Goal: Transaction & Acquisition: Book appointment/travel/reservation

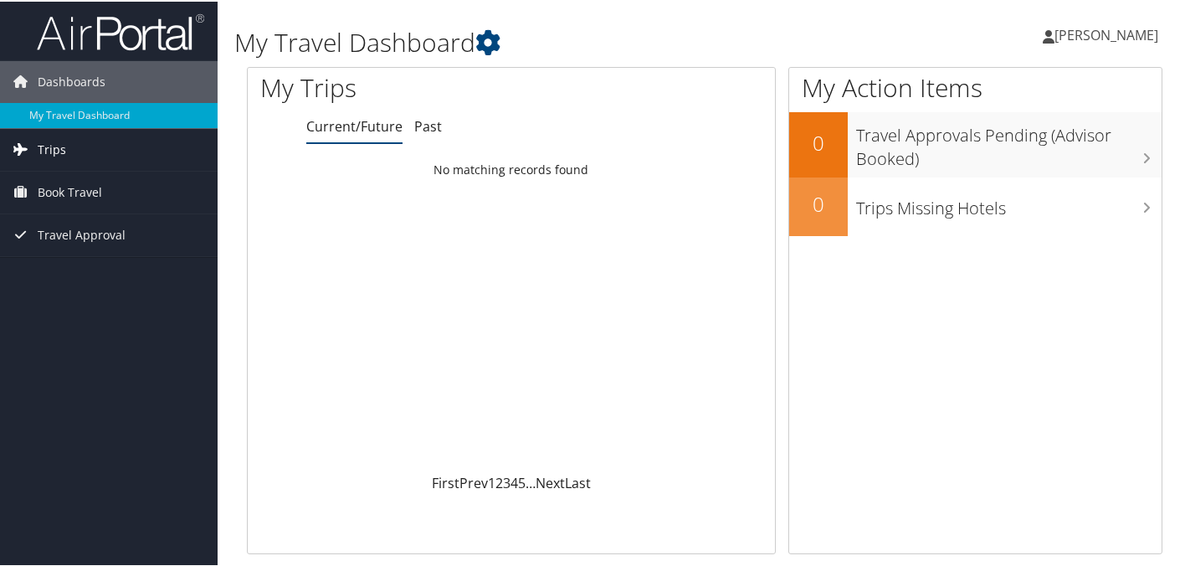
click at [95, 168] on link "Trips" at bounding box center [109, 148] width 218 height 42
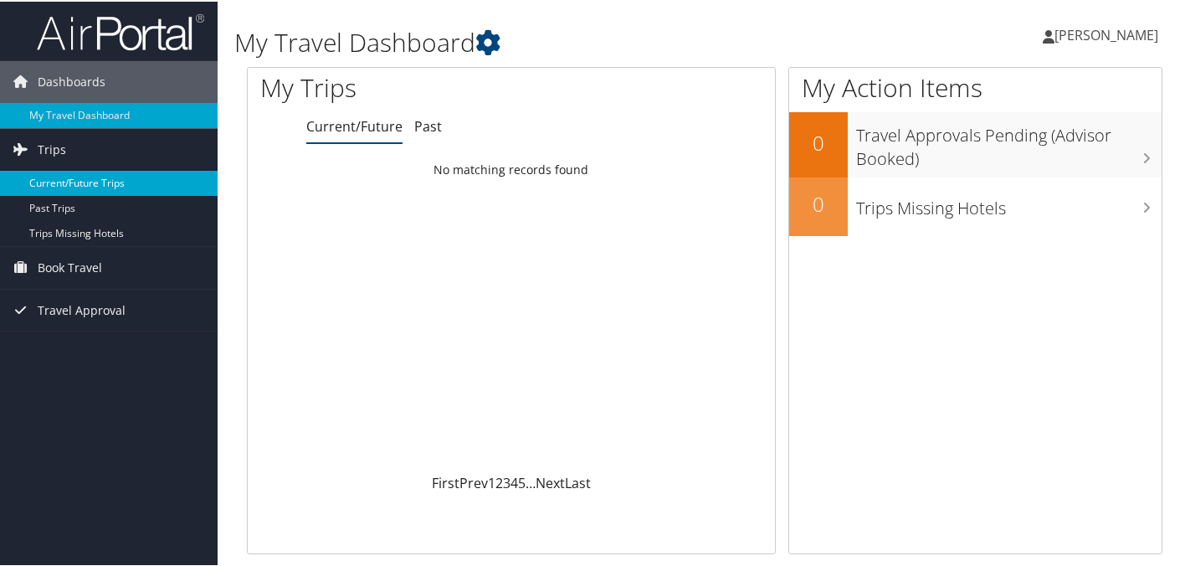
click at [88, 182] on link "Current/Future Trips" at bounding box center [109, 181] width 218 height 25
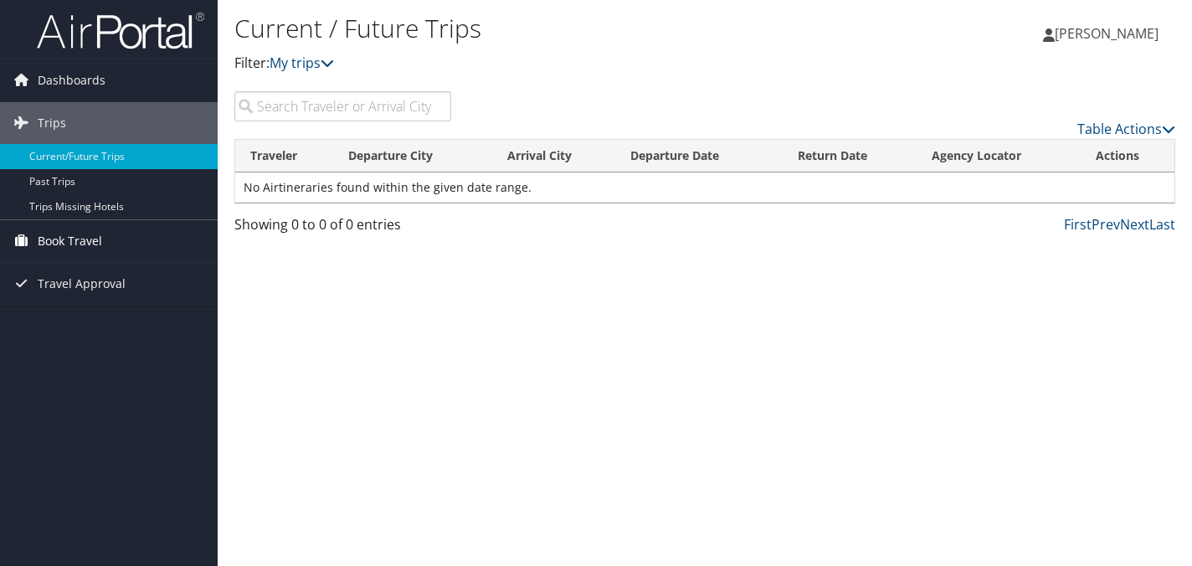
click at [125, 232] on link "Book Travel" at bounding box center [109, 241] width 218 height 42
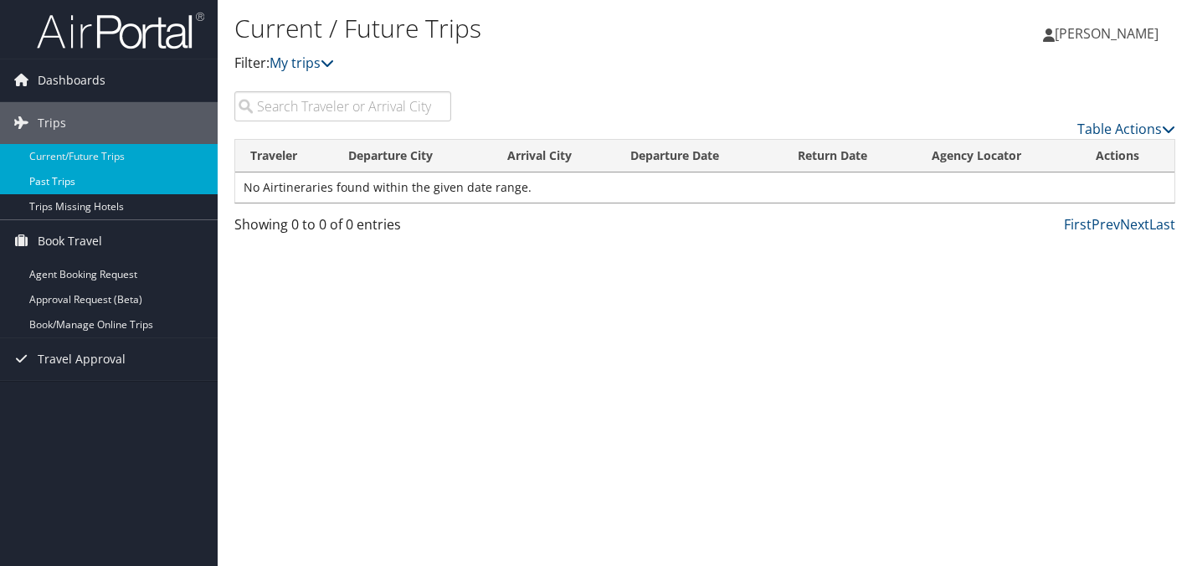
click at [73, 185] on link "Past Trips" at bounding box center [109, 181] width 218 height 25
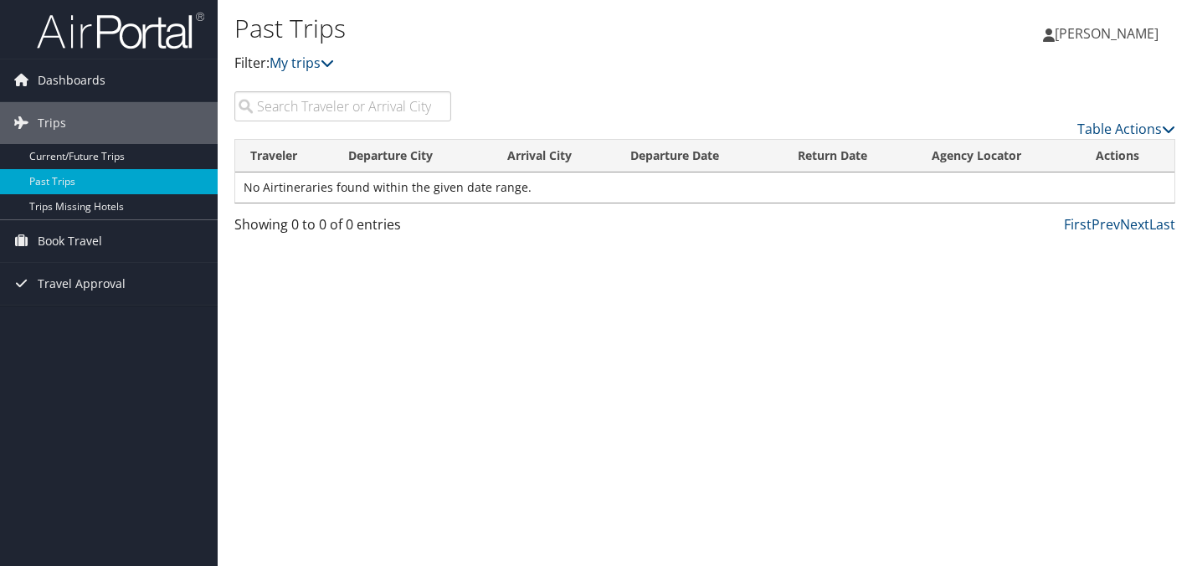
click at [75, 204] on link "Trips Missing Hotels" at bounding box center [109, 206] width 218 height 25
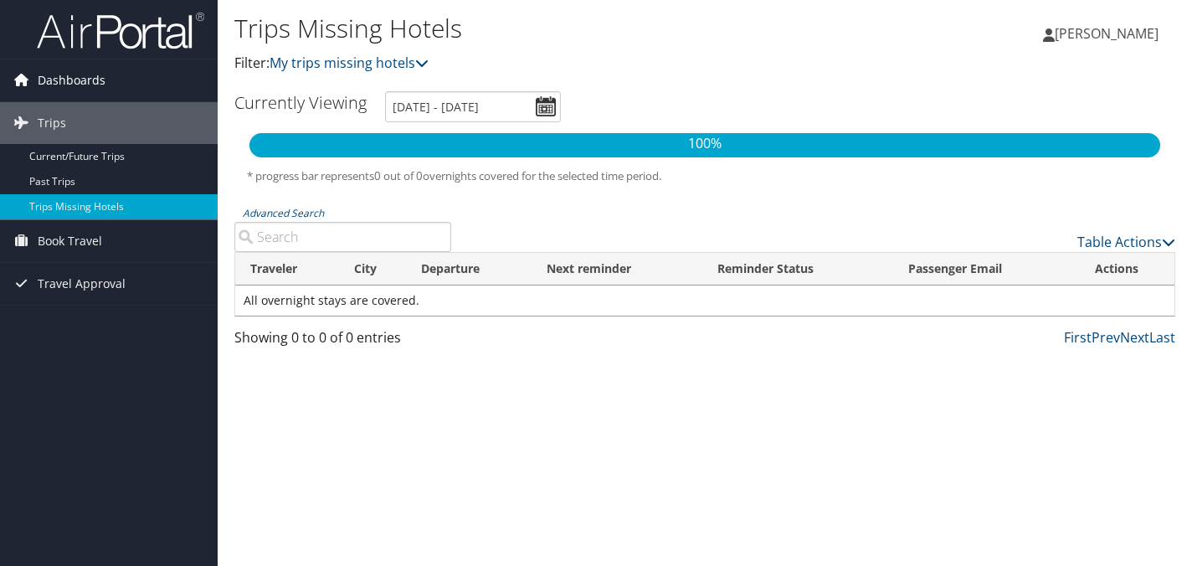
click at [101, 79] on span "Dashboards" at bounding box center [72, 80] width 68 height 42
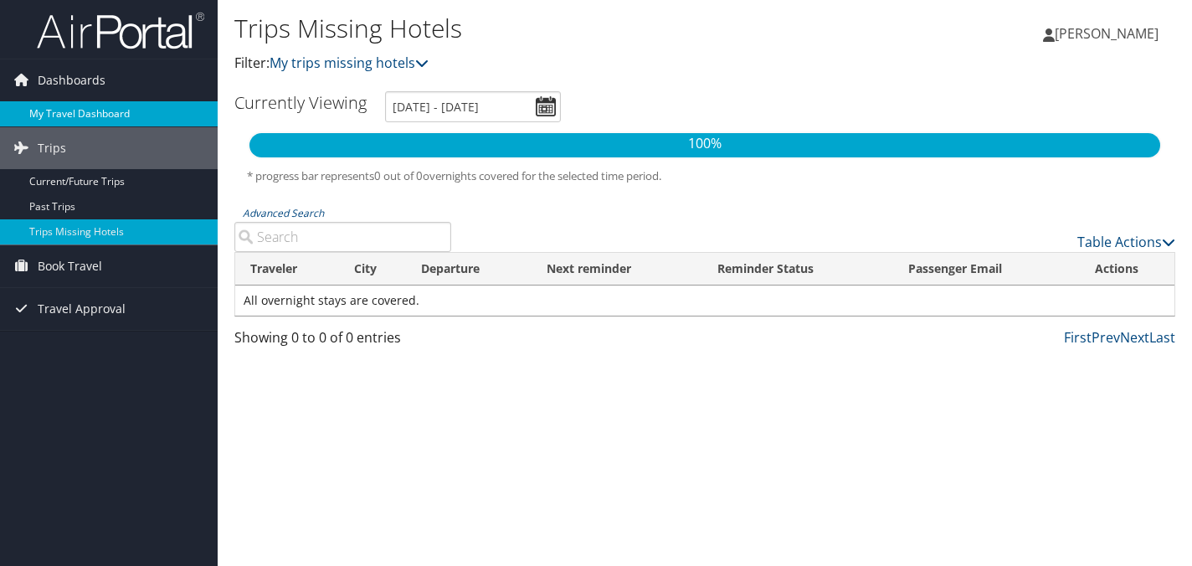
click at [115, 103] on link "My Travel Dashboard" at bounding box center [109, 113] width 218 height 25
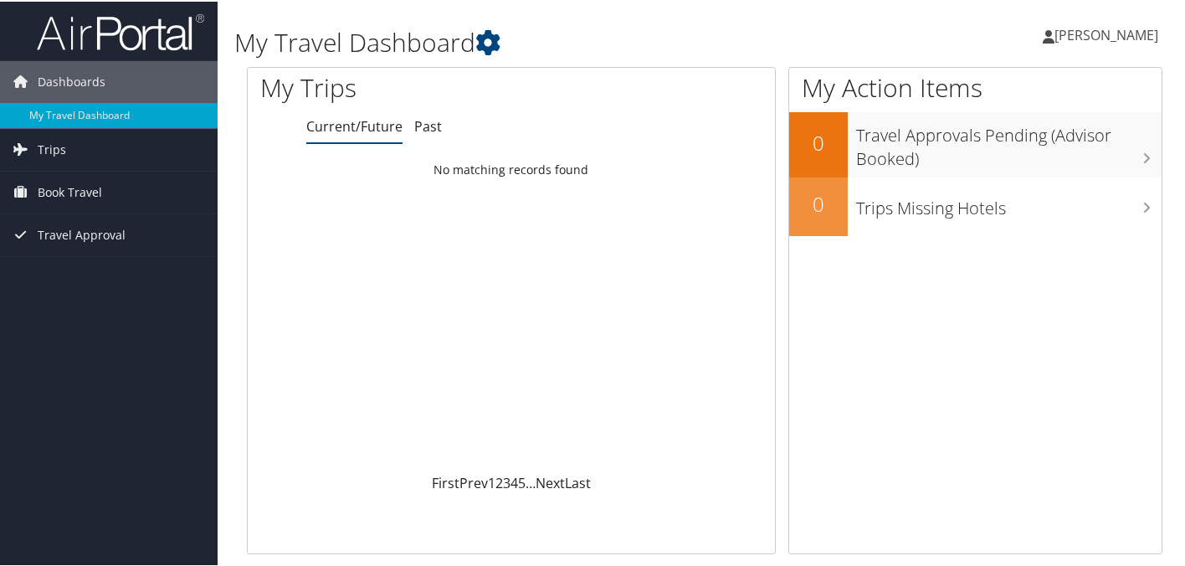
click at [1107, 38] on span "[PERSON_NAME]" at bounding box center [1107, 33] width 104 height 18
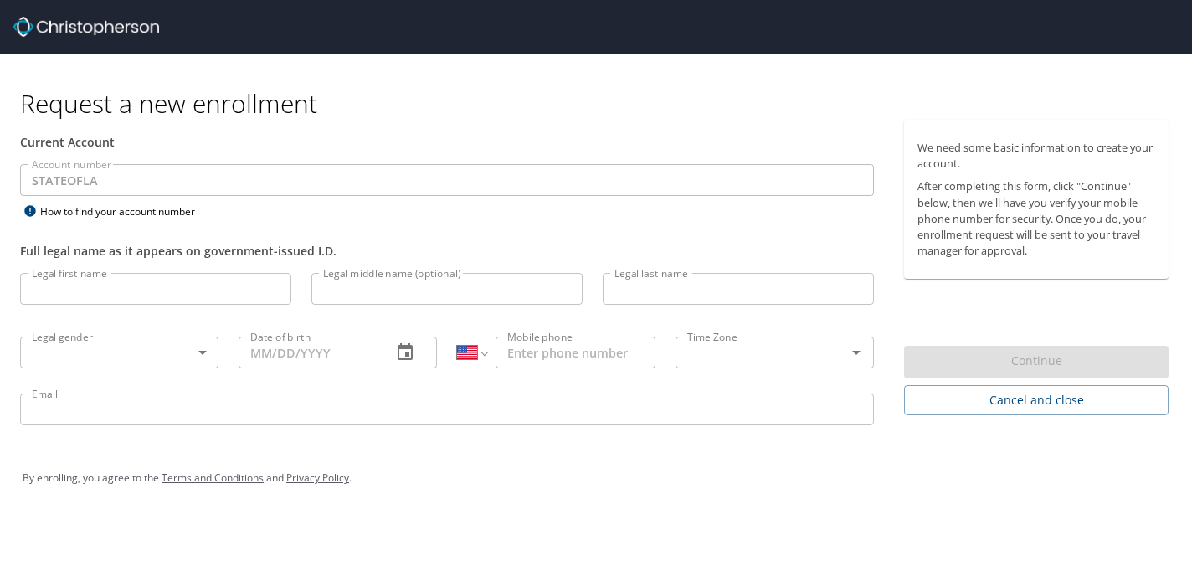
select select "US"
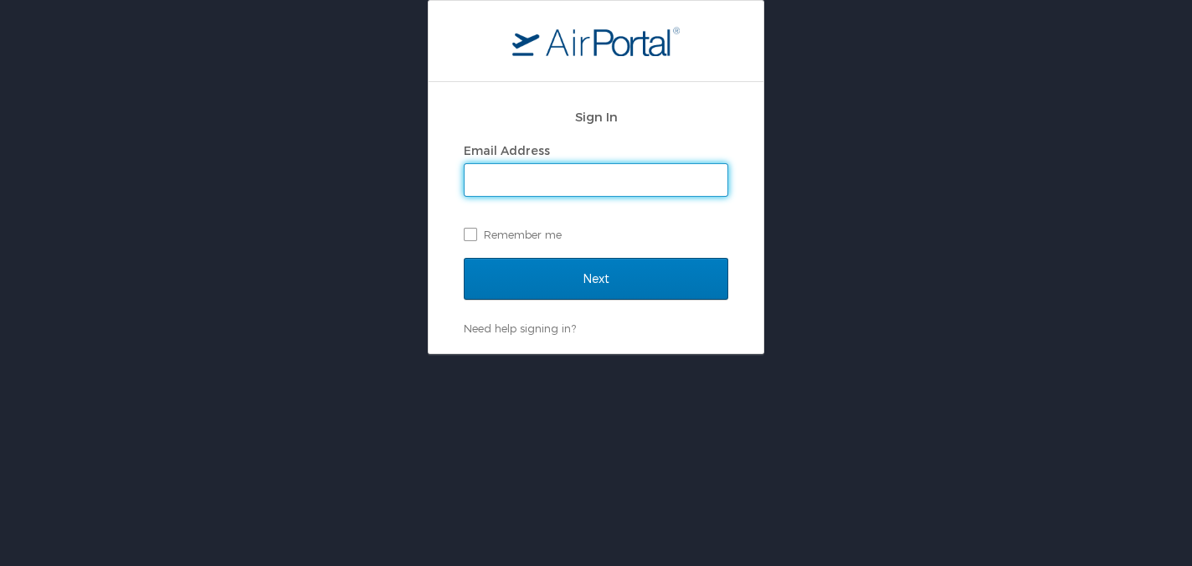
type input "jhern4@lsuhsc.edu"
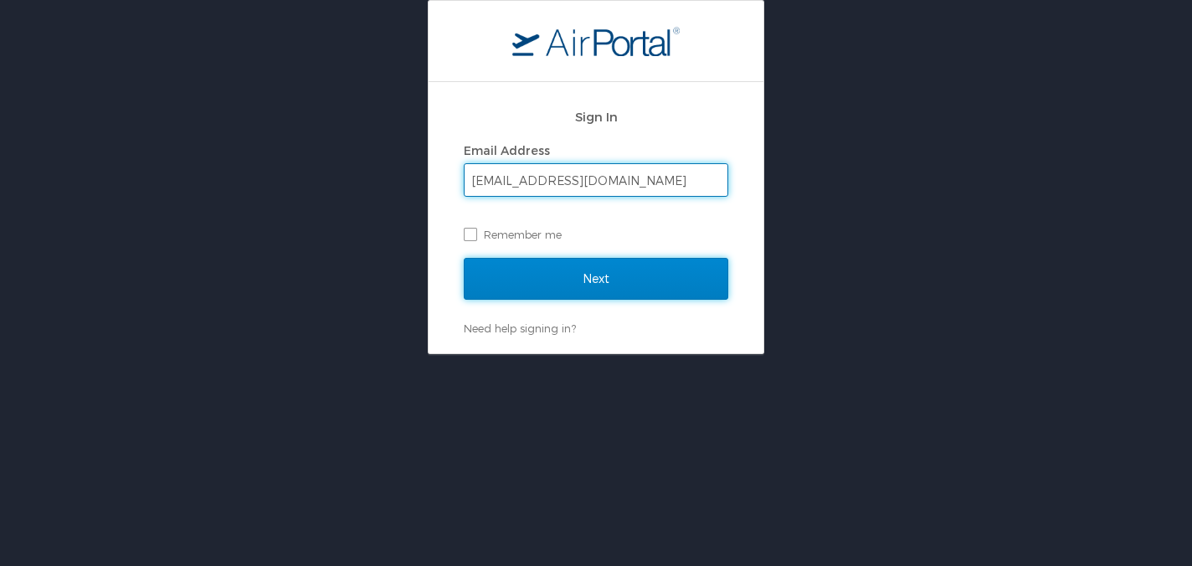
click at [619, 280] on input "Next" at bounding box center [596, 279] width 265 height 42
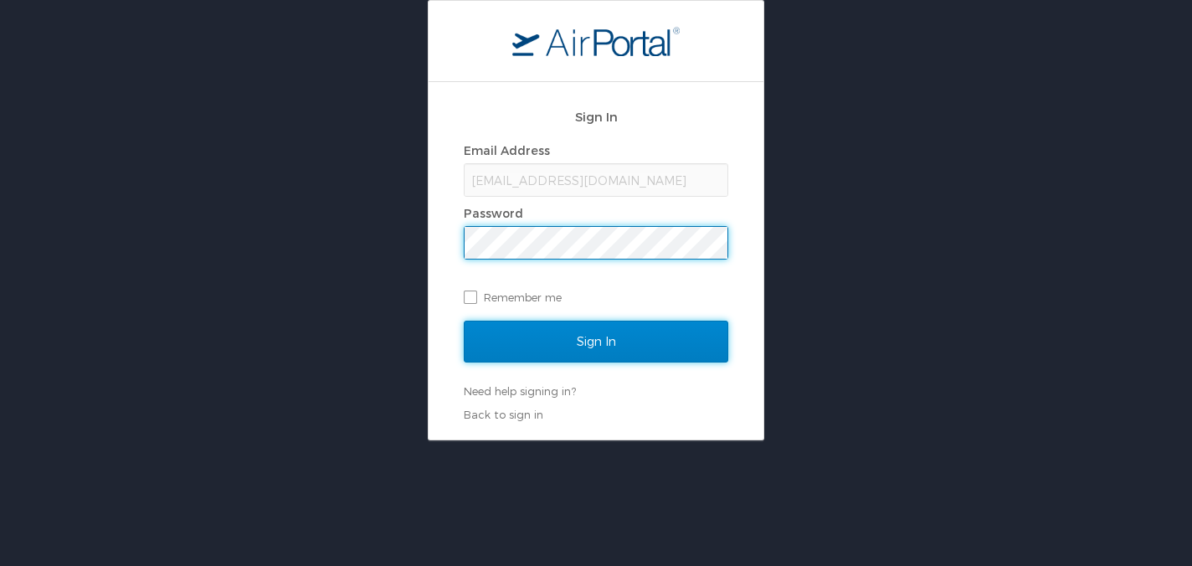
click at [576, 357] on input "Sign In" at bounding box center [596, 342] width 265 height 42
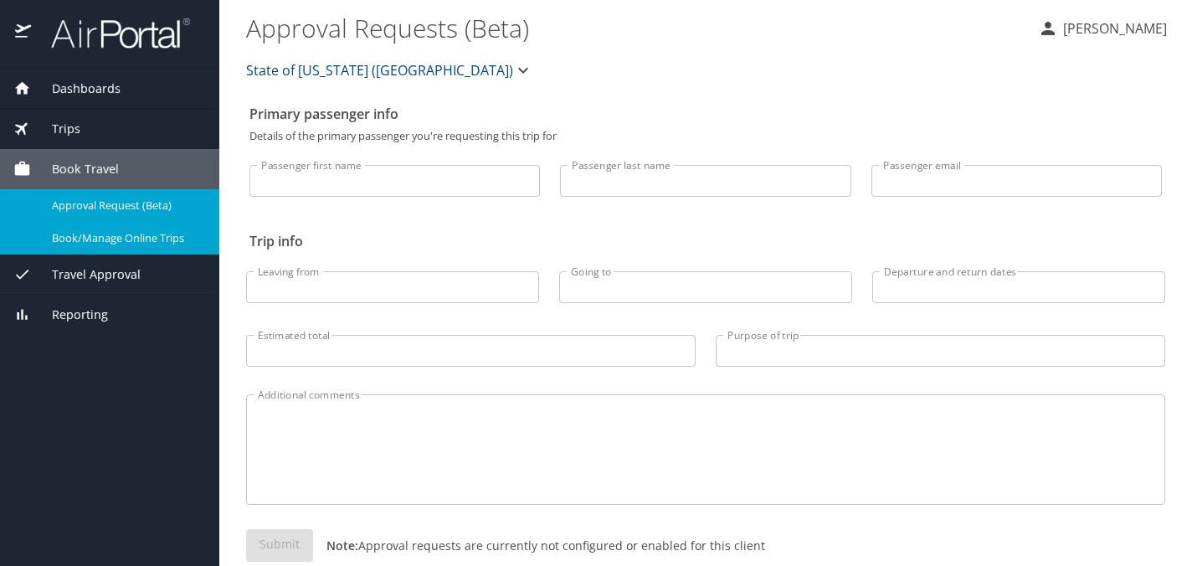
click at [154, 239] on span "Book/Manage Online Trips" at bounding box center [125, 238] width 147 height 16
